Goal: Task Accomplishment & Management: Manage account settings

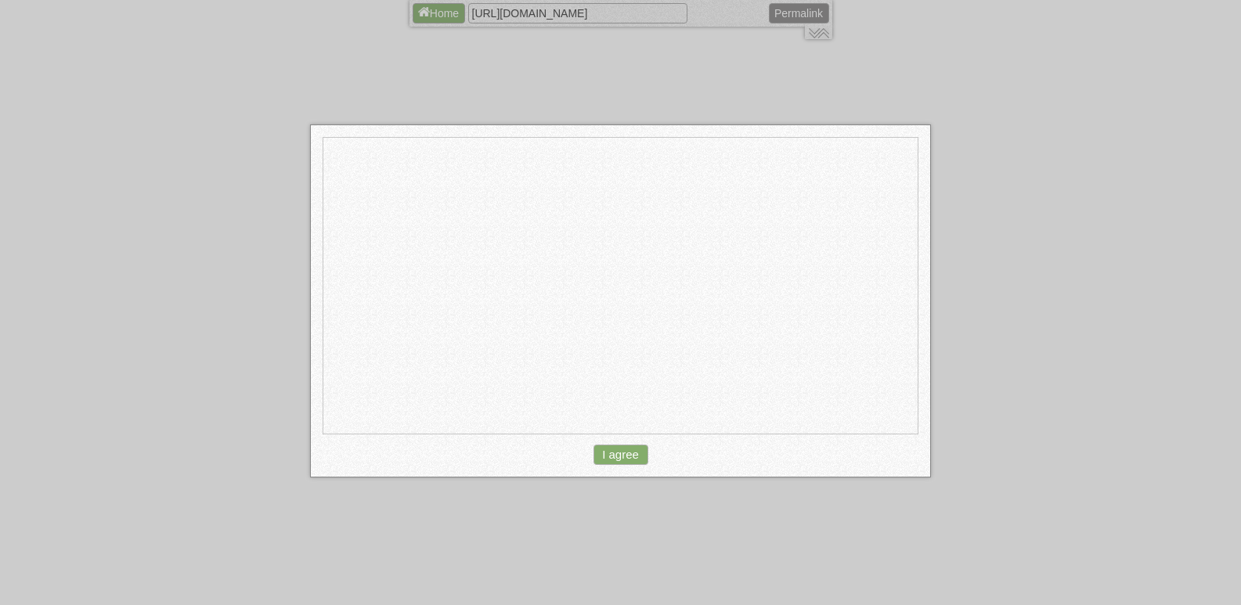
click at [634, 453] on button "I agree" at bounding box center [621, 455] width 55 height 20
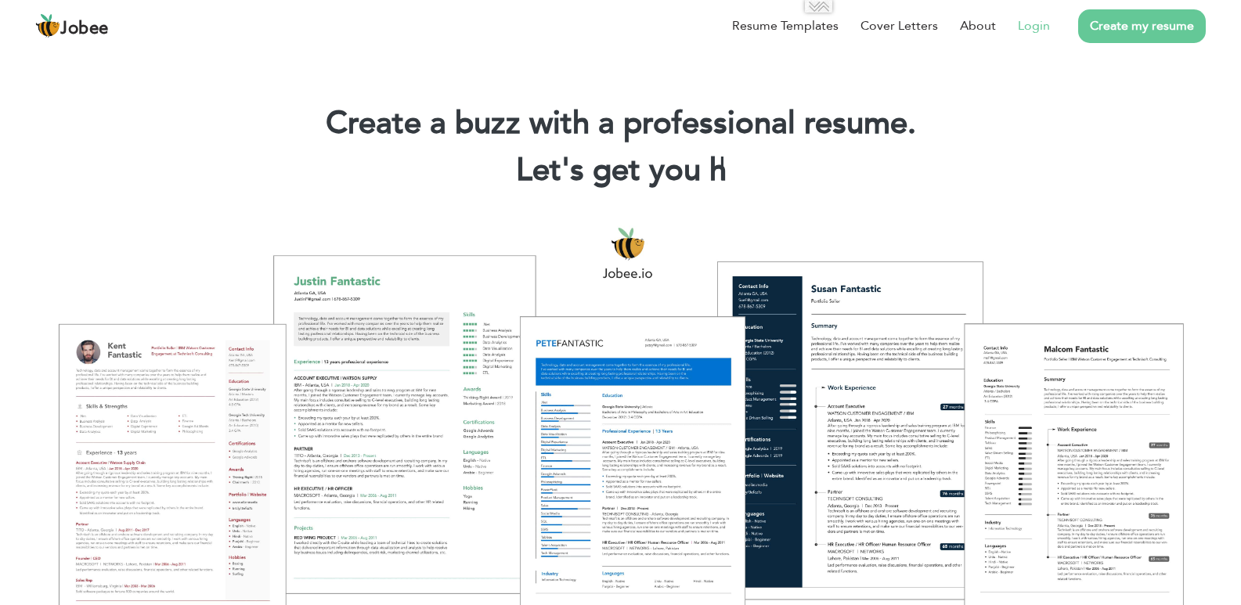
click at [1040, 27] on link "Login" at bounding box center [1034, 25] width 32 height 19
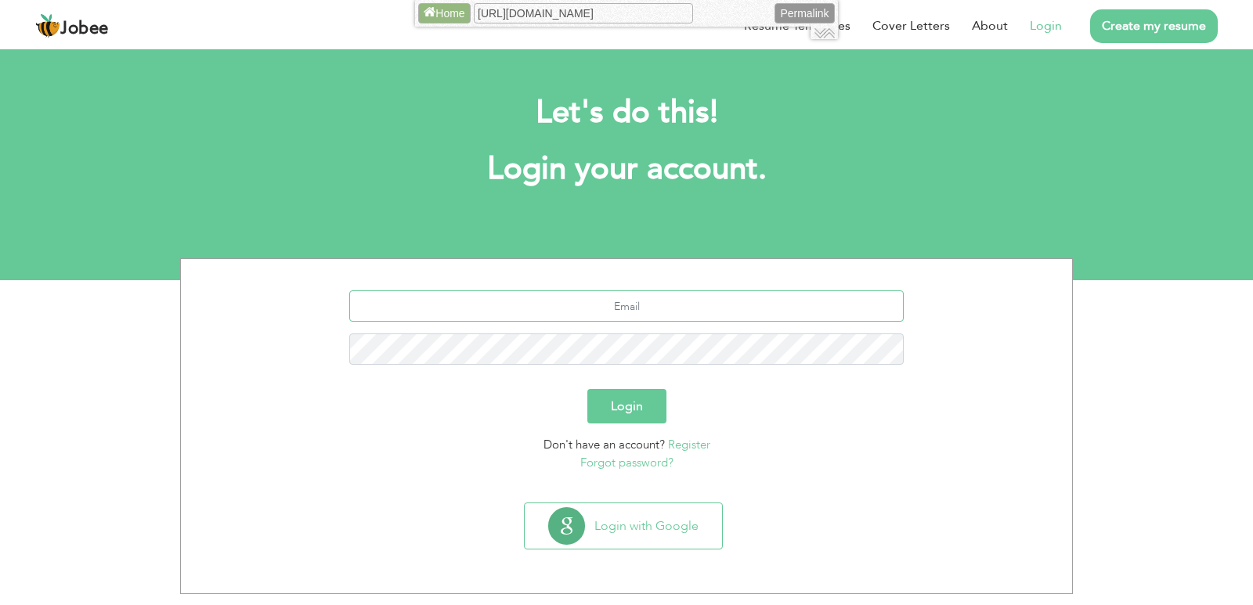
click at [713, 300] on input "text" at bounding box center [626, 306] width 555 height 31
type input "mehtabqureshi1988@gmail.com"
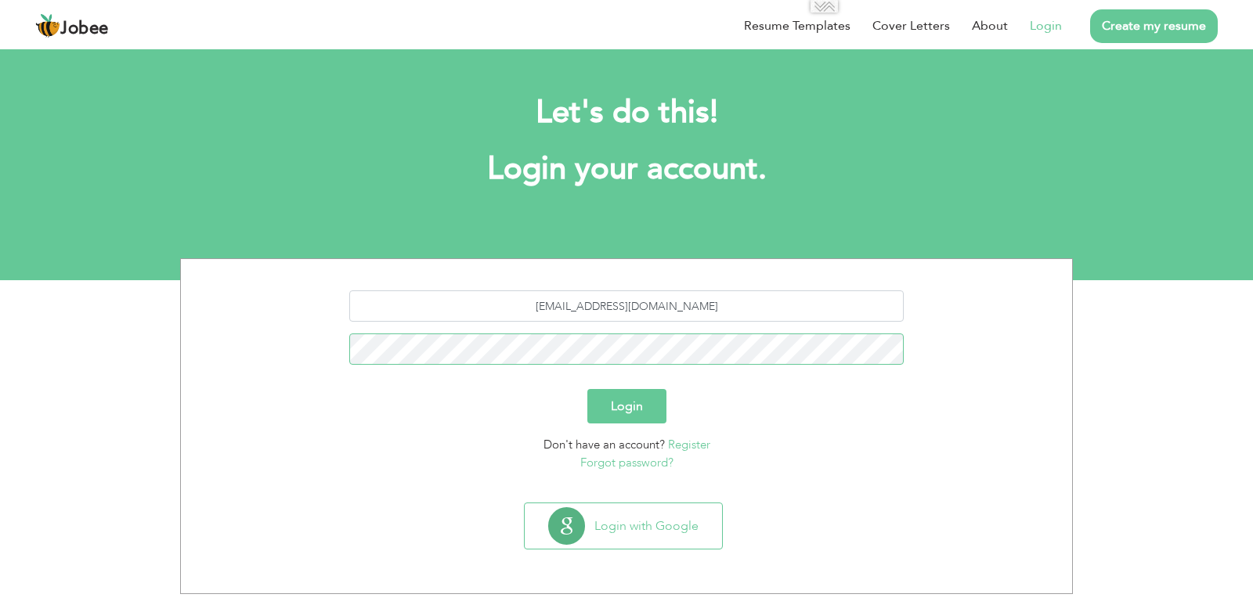
click at [587, 389] on button "Login" at bounding box center [626, 406] width 79 height 34
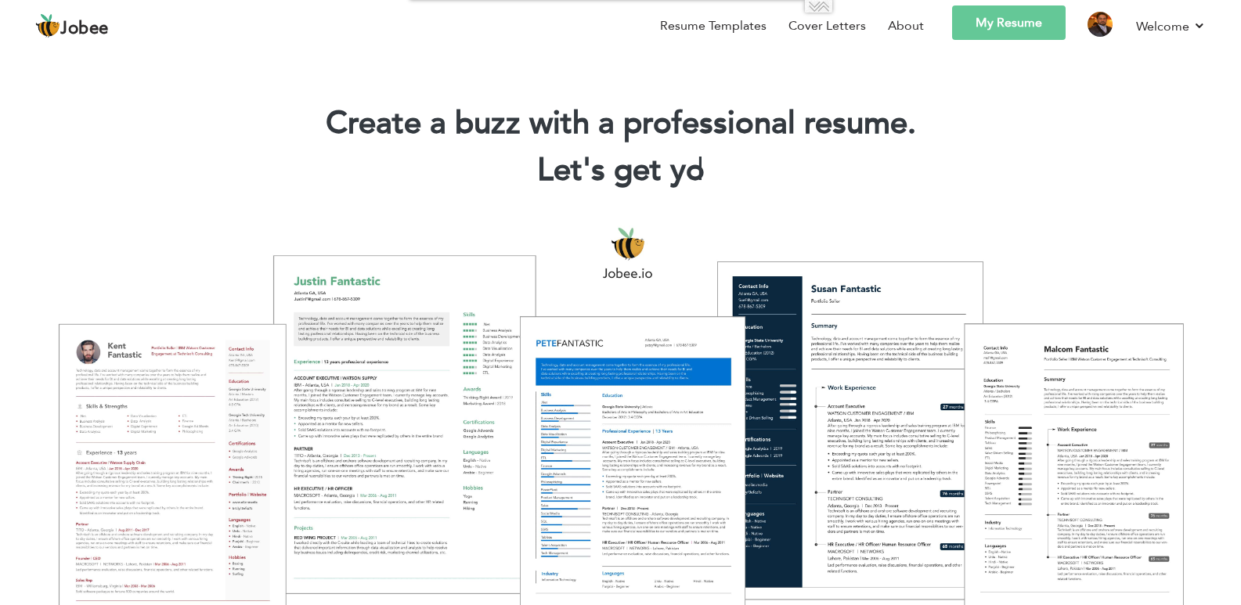
click at [1010, 23] on link "My Resume" at bounding box center [1009, 22] width 114 height 34
